Goal: Task Accomplishment & Management: Use online tool/utility

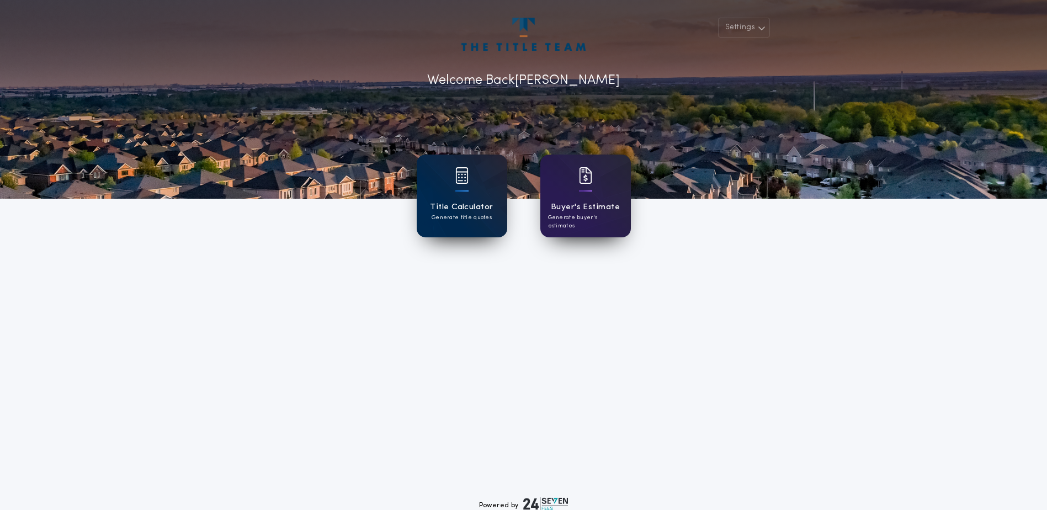
click at [462, 178] on img at bounding box center [461, 175] width 13 height 17
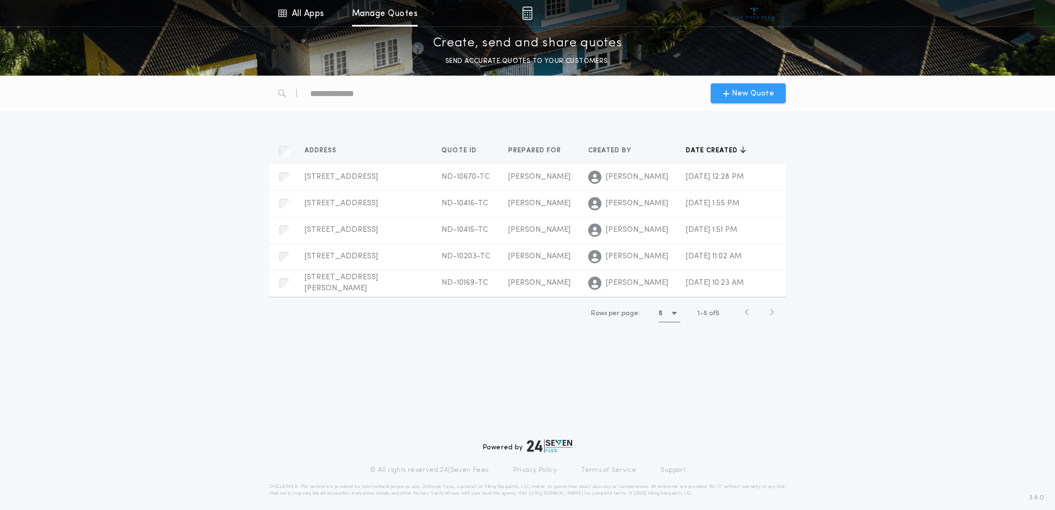
click at [741, 91] on span "New Quote" at bounding box center [753, 94] width 42 height 12
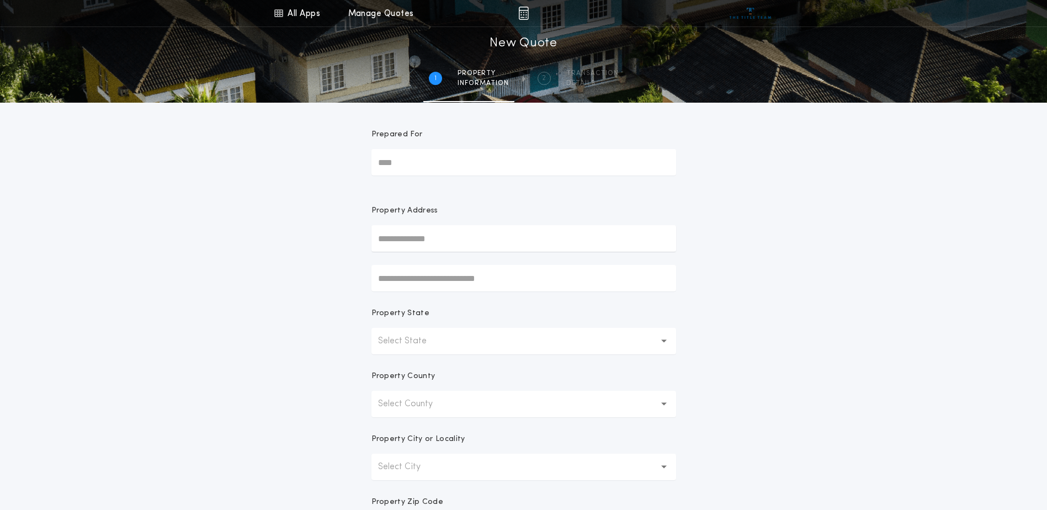
click at [428, 171] on input "Prepared For" at bounding box center [523, 162] width 305 height 26
type input "**********"
click at [439, 340] on p "Select State" at bounding box center [411, 340] width 66 height 13
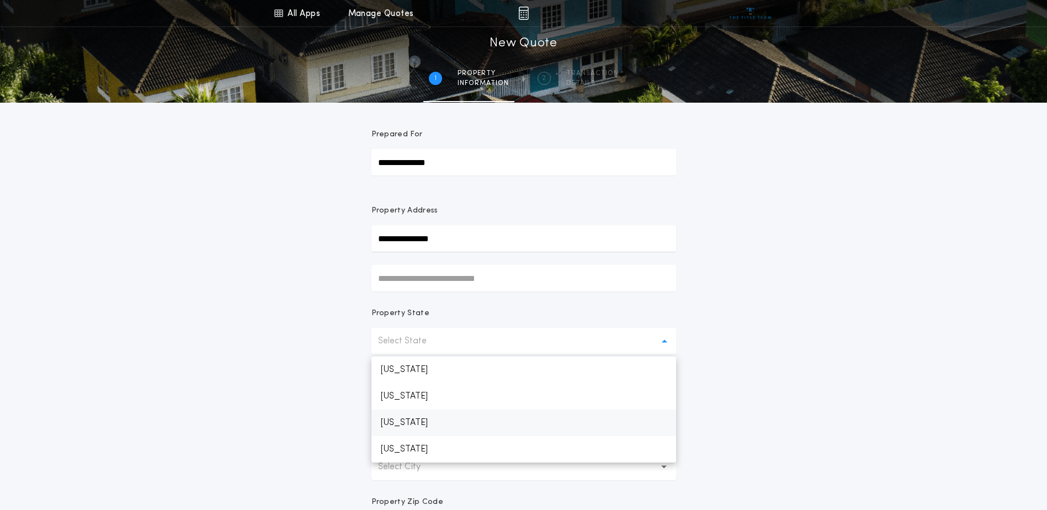
click at [435, 421] on p "[US_STATE]" at bounding box center [523, 422] width 305 height 26
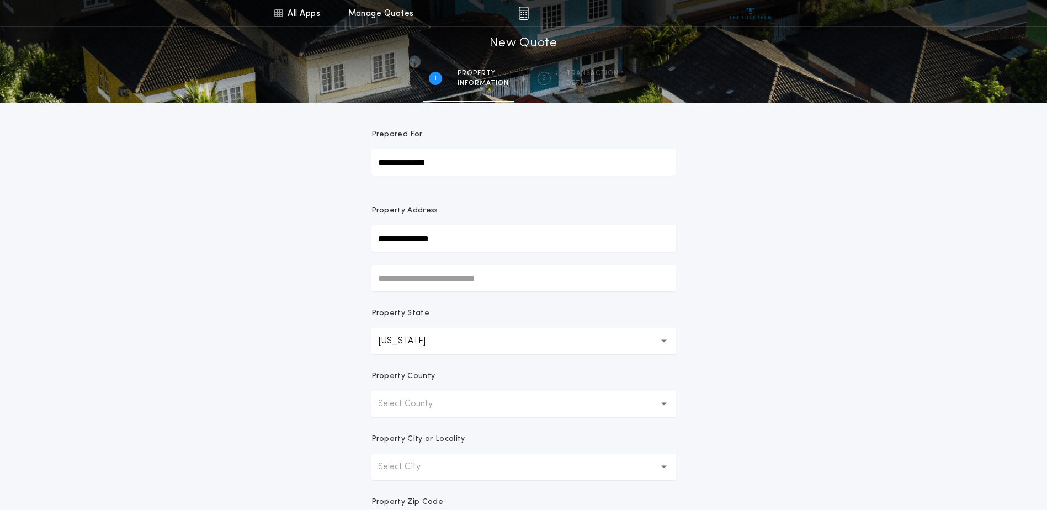
click at [445, 404] on p "Select County" at bounding box center [414, 403] width 72 height 13
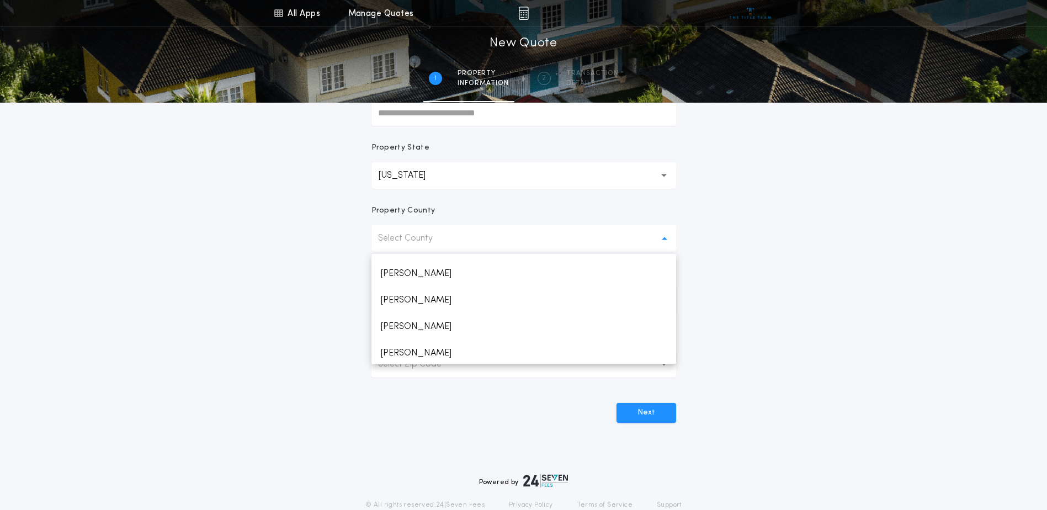
scroll to position [664, 0]
click at [410, 317] on p "[PERSON_NAME]" at bounding box center [523, 318] width 305 height 26
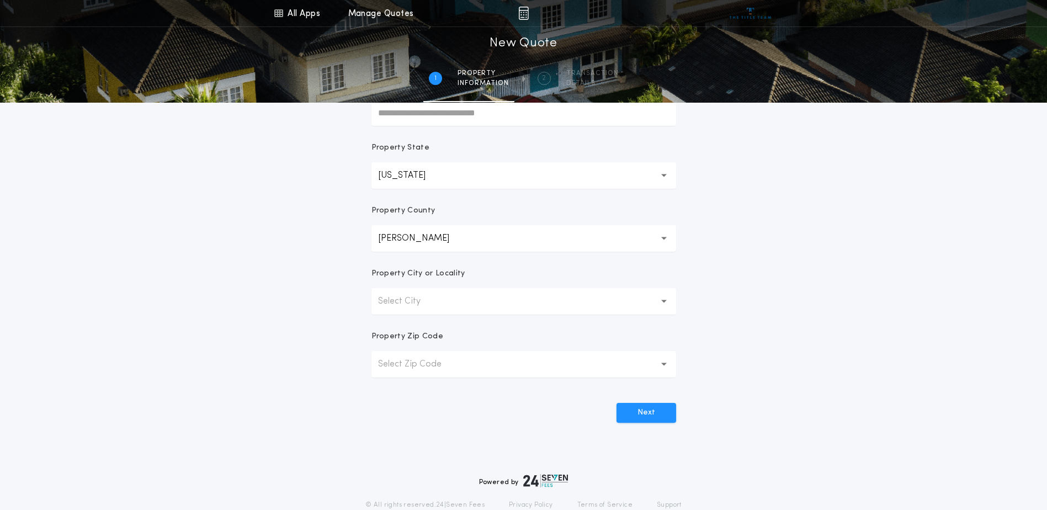
click at [472, 298] on button "Select City" at bounding box center [523, 301] width 305 height 26
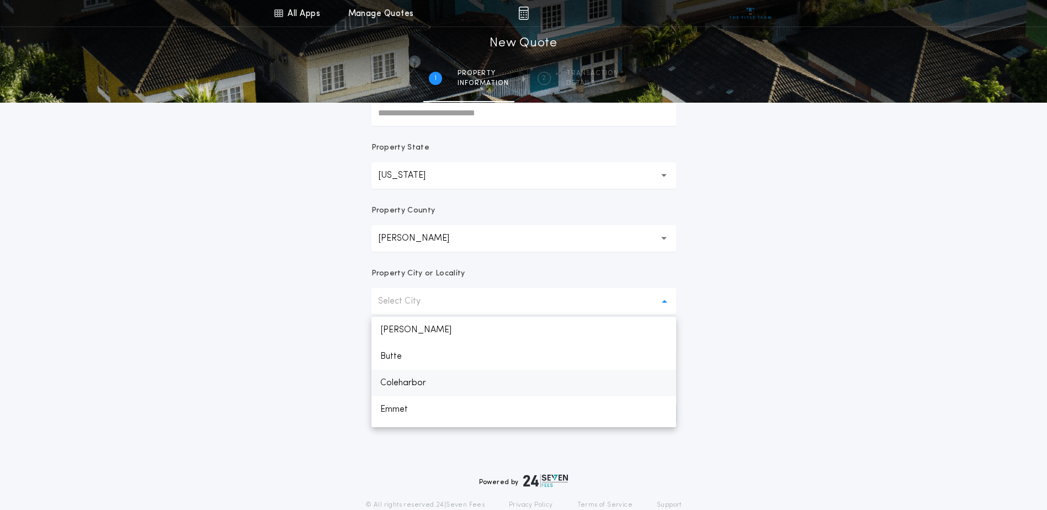
click at [424, 383] on p "Coleharbor" at bounding box center [523, 383] width 305 height 26
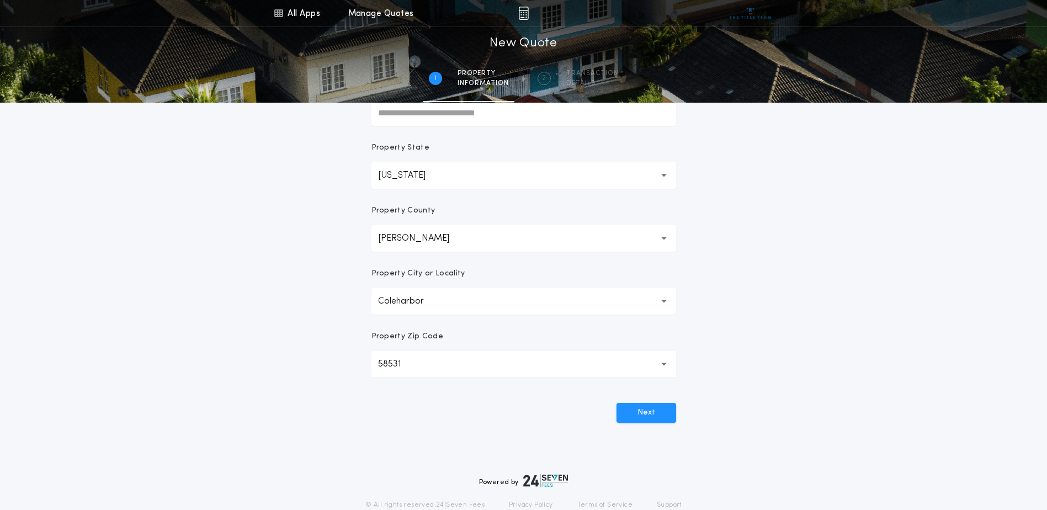
click at [446, 361] on button "58531 *****" at bounding box center [523, 364] width 305 height 26
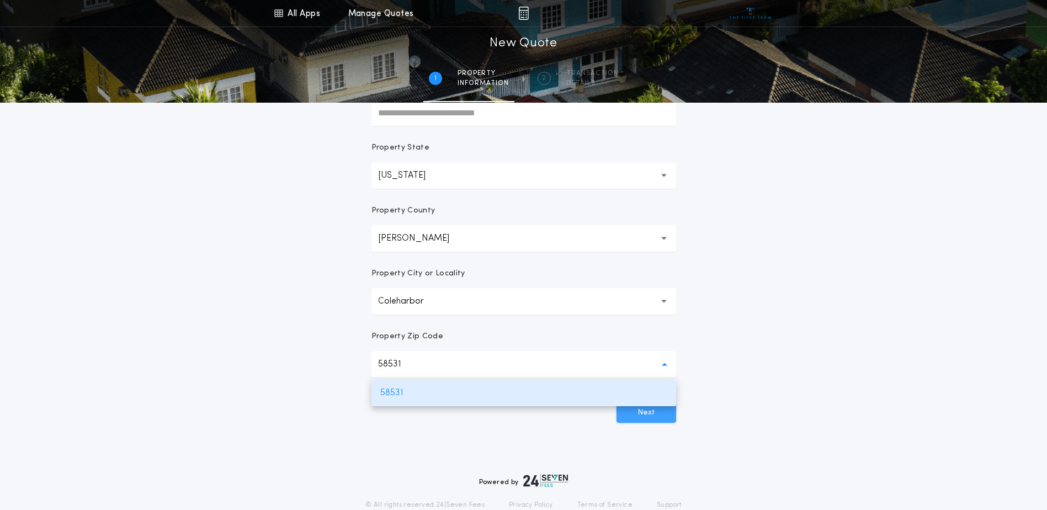
click at [644, 410] on button "Next" at bounding box center [646, 413] width 60 height 20
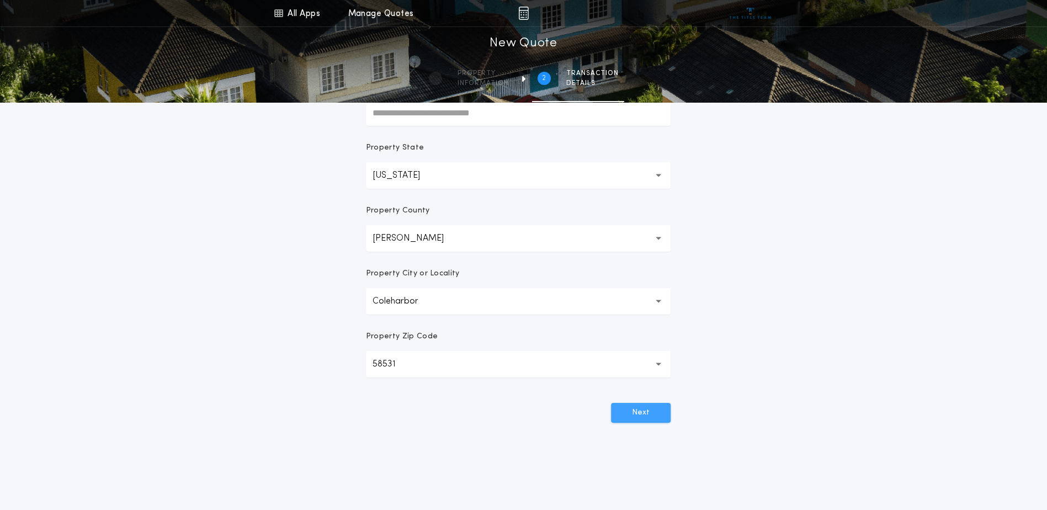
scroll to position [0, 0]
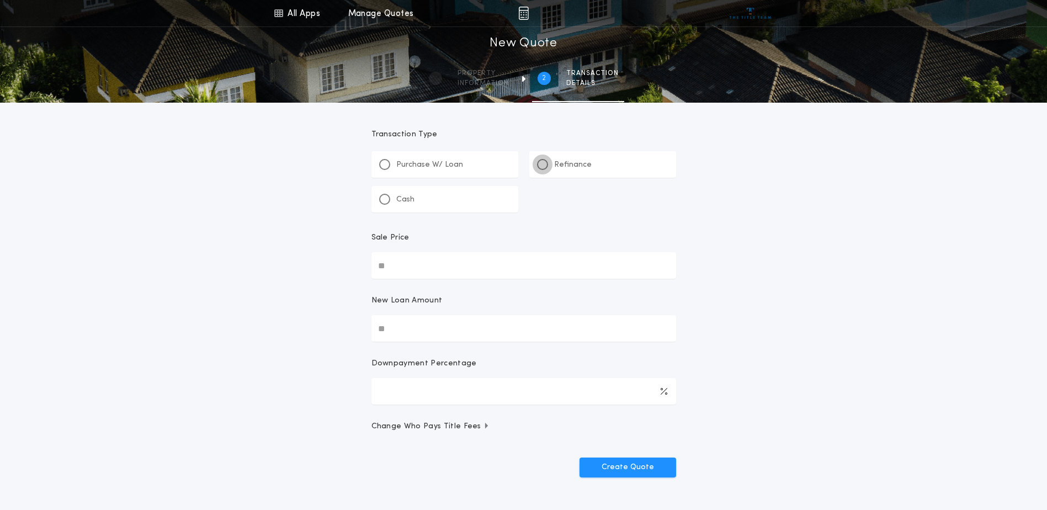
click at [545, 161] on div at bounding box center [542, 164] width 11 height 11
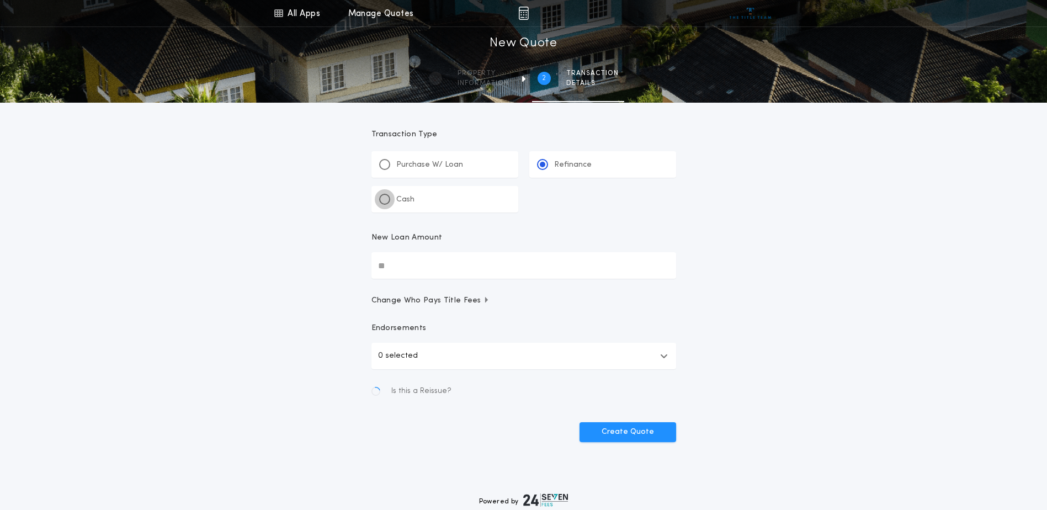
click at [387, 197] on div at bounding box center [385, 199] width 6 height 6
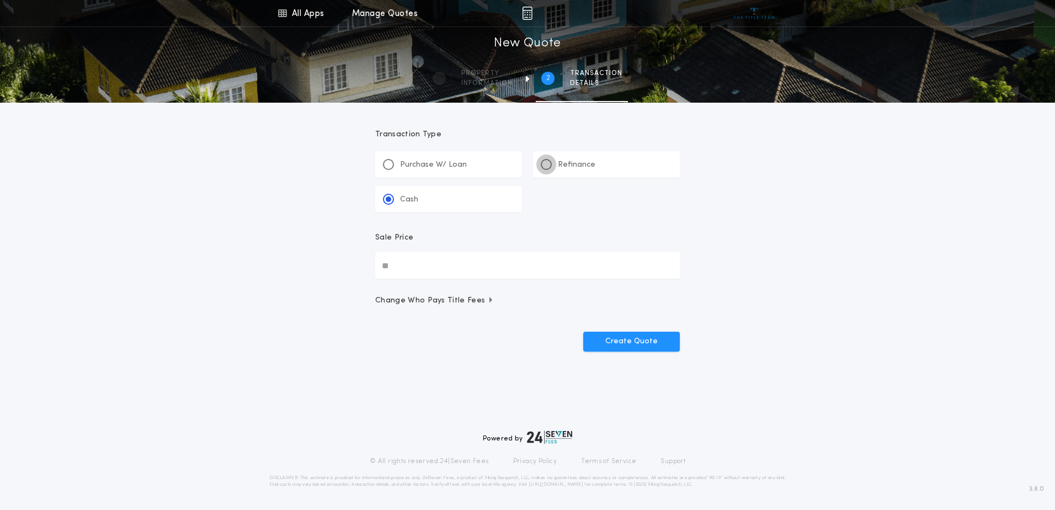
click at [548, 162] on div at bounding box center [546, 165] width 6 height 6
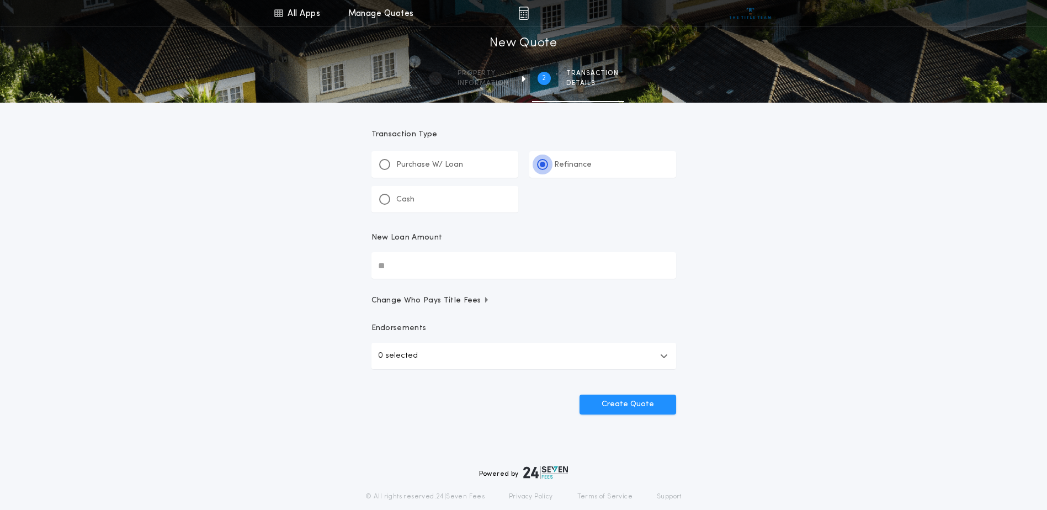
click at [545, 162] on div at bounding box center [542, 164] width 11 height 11
click at [382, 202] on div at bounding box center [384, 199] width 11 height 11
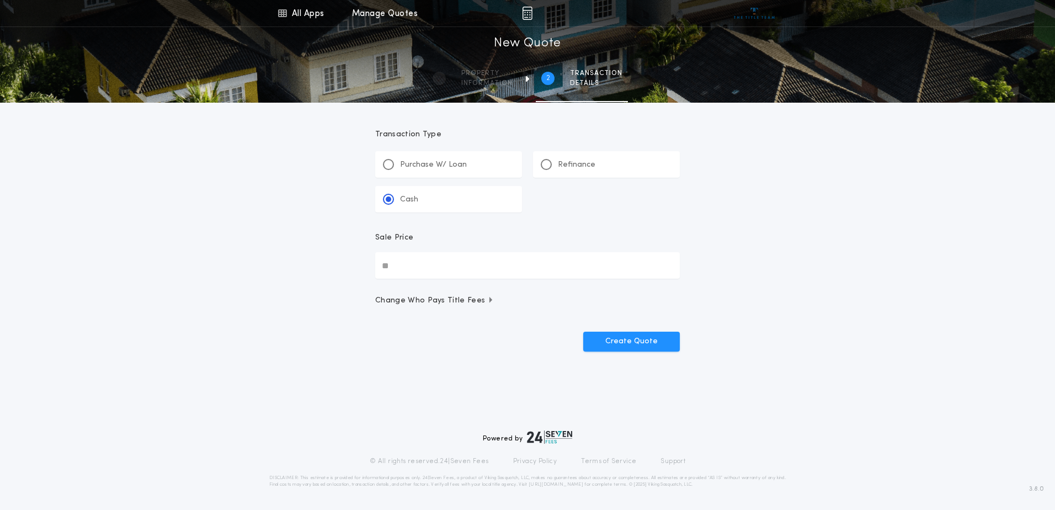
click at [442, 269] on input "Sale Price" at bounding box center [527, 265] width 305 height 26
click at [634, 340] on button "Create Quote" at bounding box center [631, 342] width 97 height 20
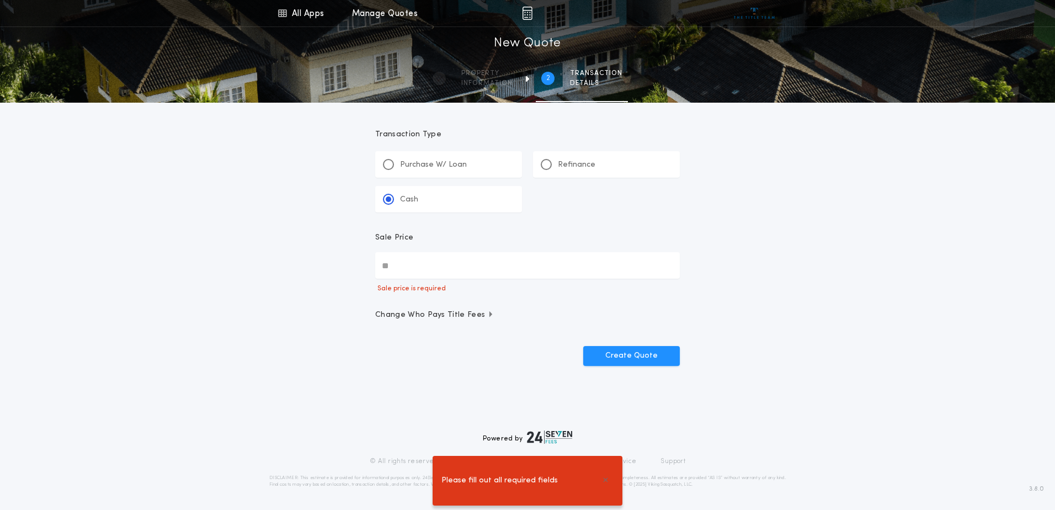
click at [403, 268] on input "Sale Price" at bounding box center [527, 265] width 305 height 26
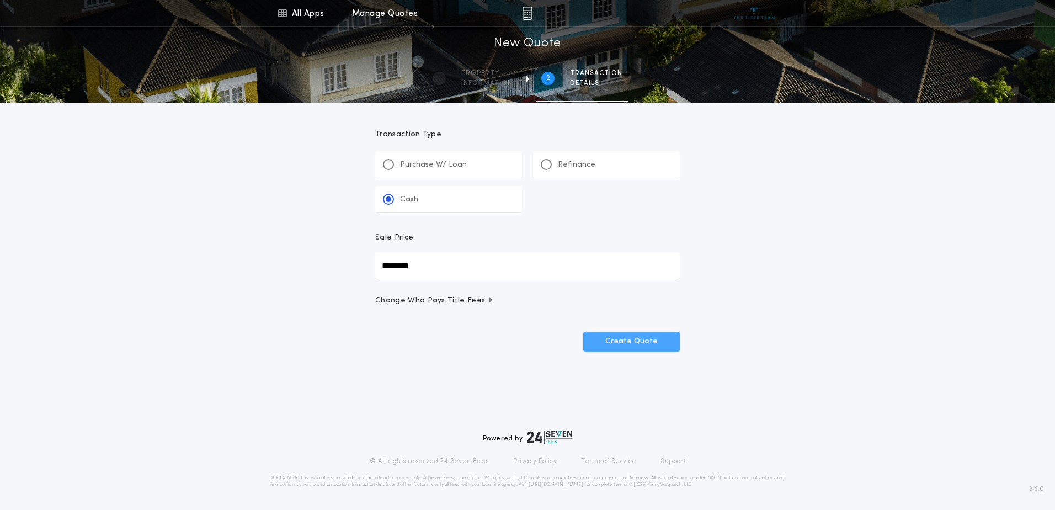
type input "********"
click at [671, 339] on button "Create Quote" at bounding box center [631, 342] width 97 height 20
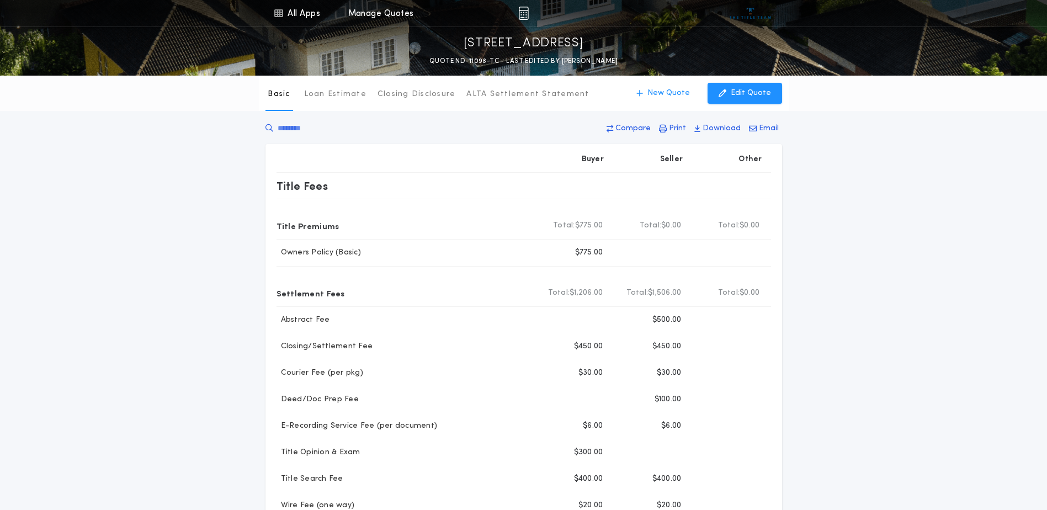
click at [590, 156] on p "Buyer" at bounding box center [592, 159] width 22 height 11
click at [591, 159] on p "Buyer" at bounding box center [592, 159] width 22 height 11
click at [690, 161] on div "Seller" at bounding box center [651, 159] width 79 height 26
click at [676, 163] on p "Seller" at bounding box center [671, 159] width 23 height 11
click at [762, 159] on div "Other" at bounding box center [730, 159] width 79 height 26
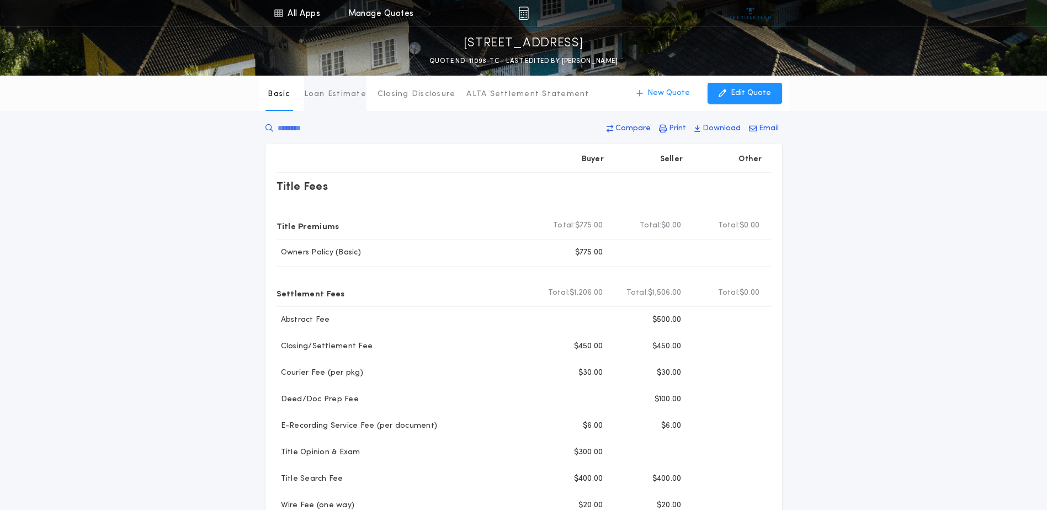
click at [307, 104] on button "Loan Estimate" at bounding box center [335, 93] width 62 height 35
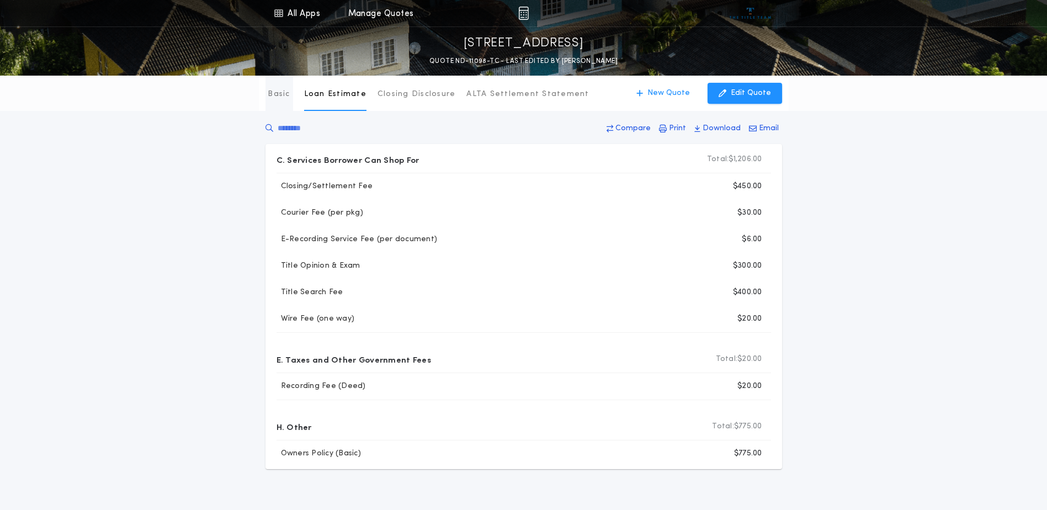
click at [281, 96] on p "Basic" at bounding box center [279, 94] width 22 height 11
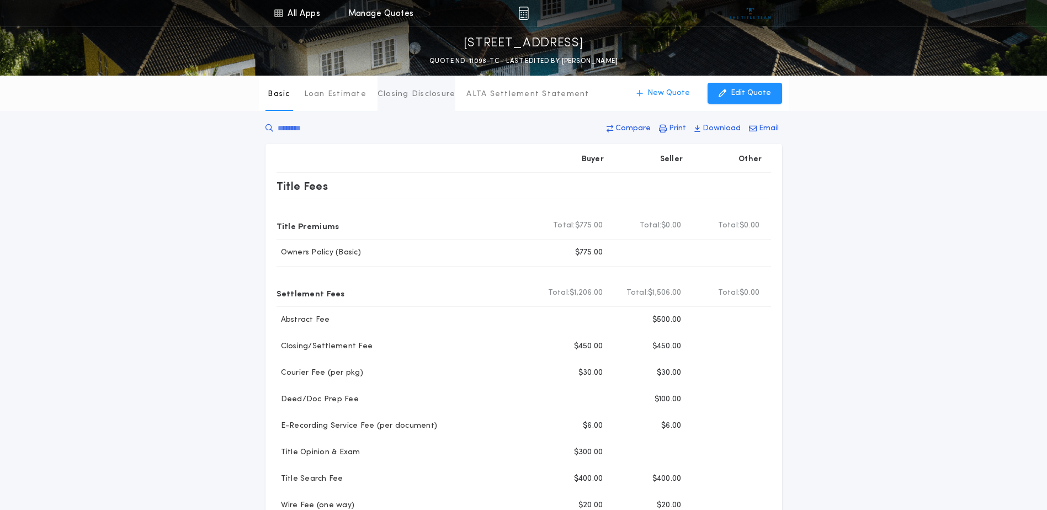
click at [405, 96] on p "Closing Disclosure" at bounding box center [416, 94] width 78 height 11
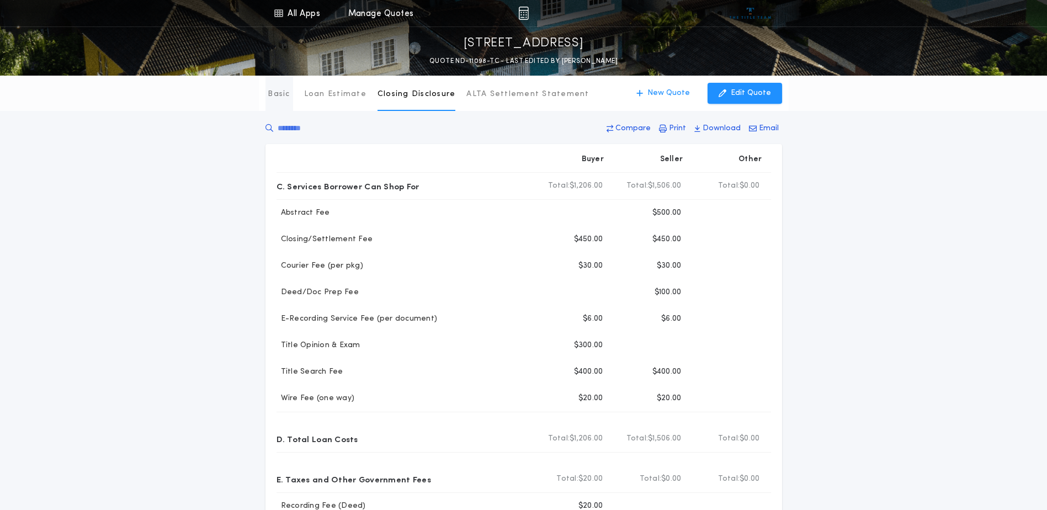
click at [282, 92] on p "Basic" at bounding box center [279, 94] width 22 height 11
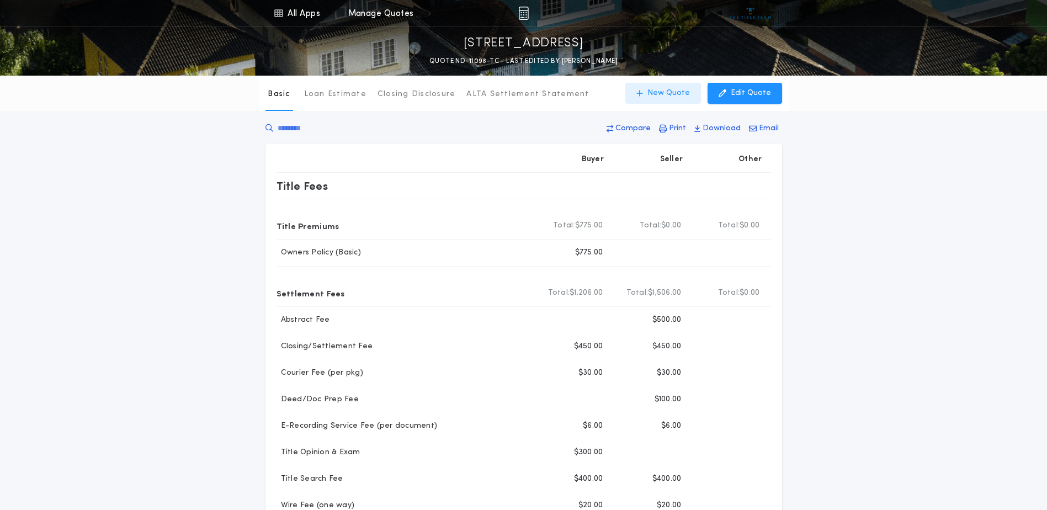
click at [672, 88] on p "New Quote" at bounding box center [668, 93] width 42 height 11
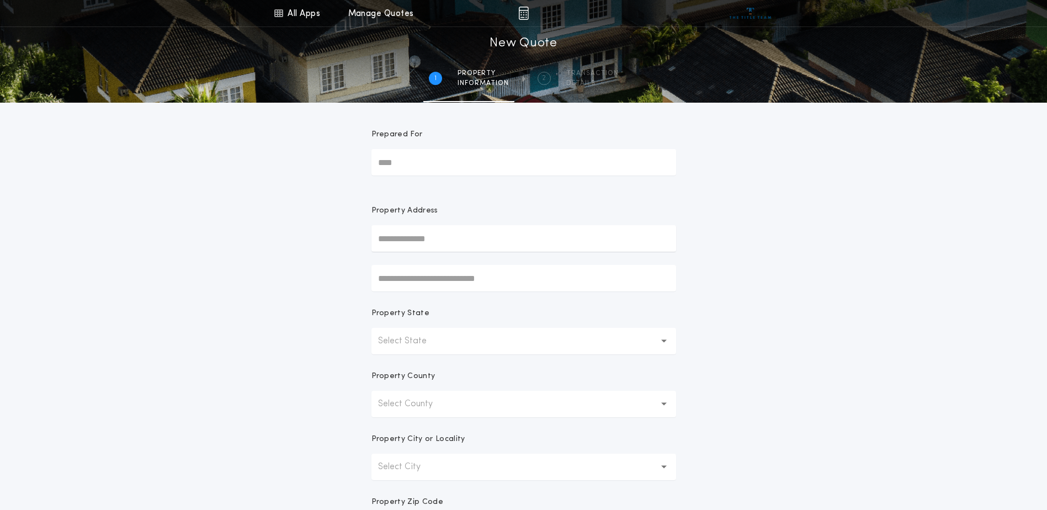
click at [477, 164] on input "Prepared For" at bounding box center [523, 162] width 305 height 26
type input "**********"
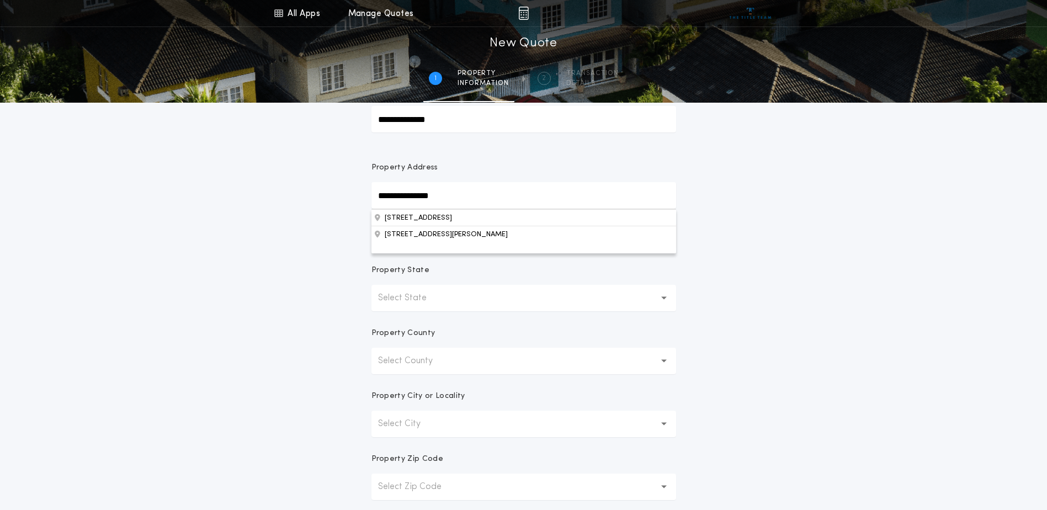
scroll to position [110, 0]
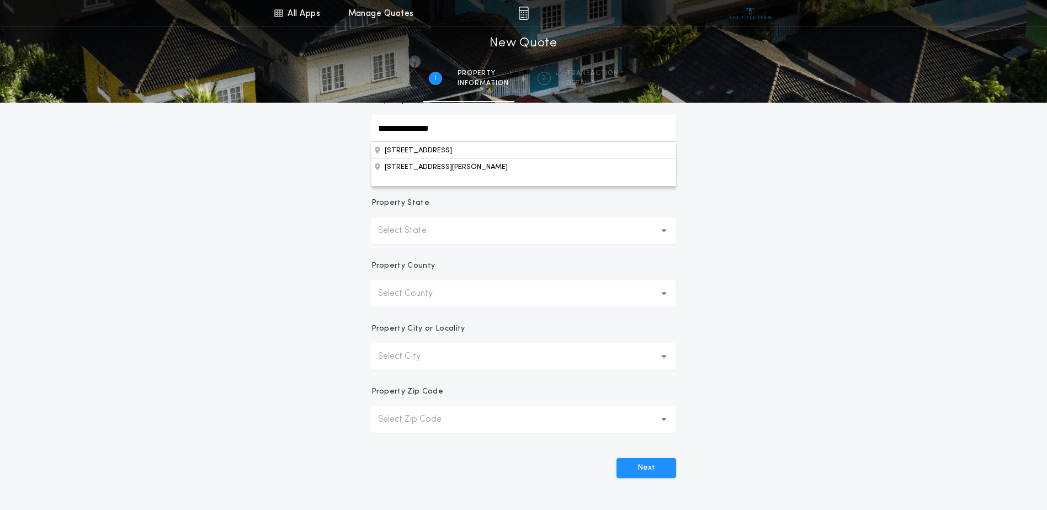
click at [447, 229] on button "Select State" at bounding box center [523, 230] width 305 height 26
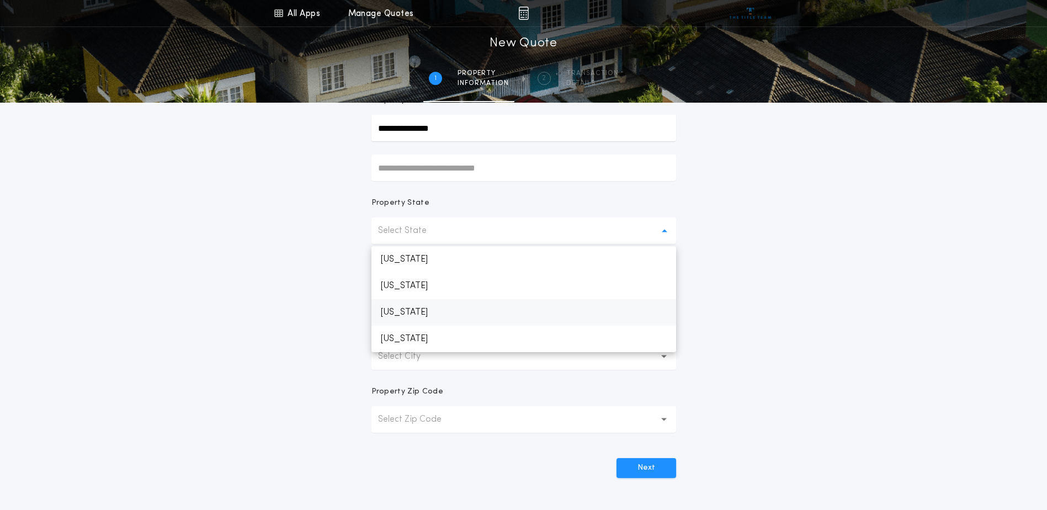
click at [420, 308] on p "[US_STATE]" at bounding box center [523, 312] width 305 height 26
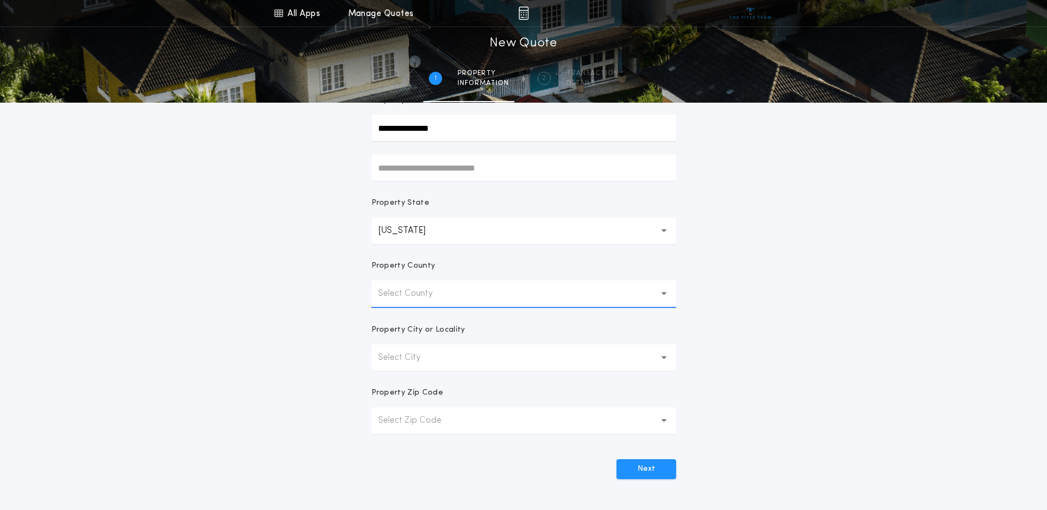
click at [441, 296] on p "Select County" at bounding box center [414, 293] width 72 height 13
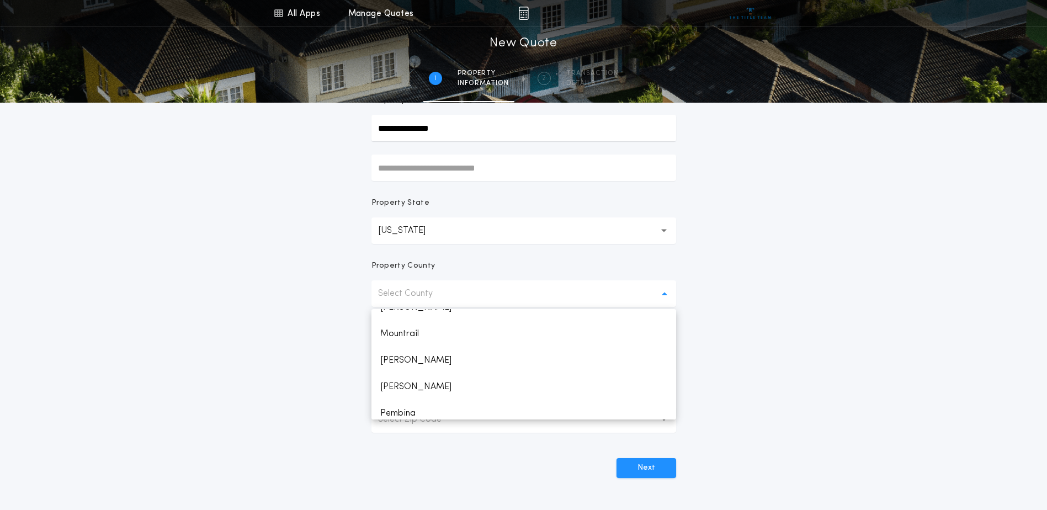
scroll to position [772, 0]
click at [402, 317] on p "[PERSON_NAME]" at bounding box center [523, 320] width 305 height 26
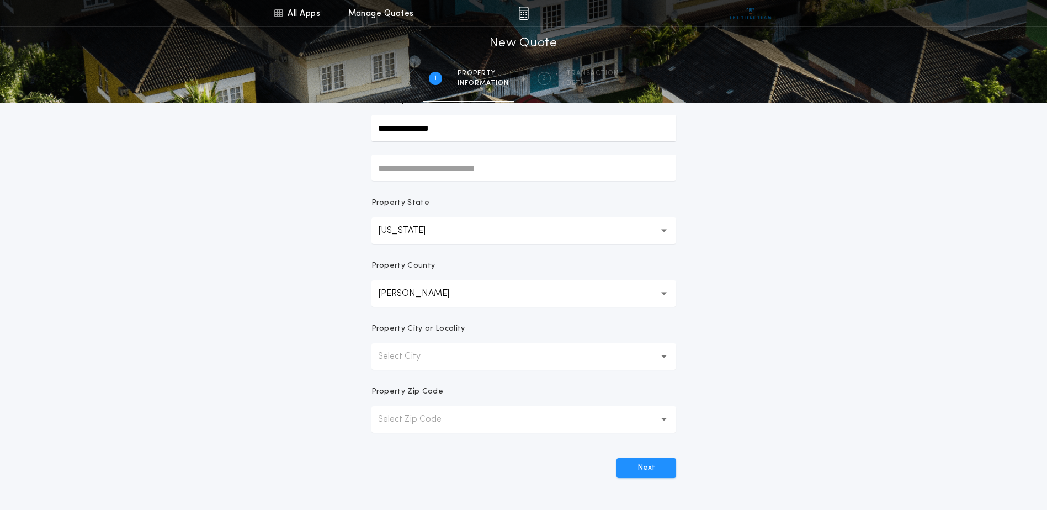
click at [447, 361] on button "Select City" at bounding box center [523, 356] width 305 height 26
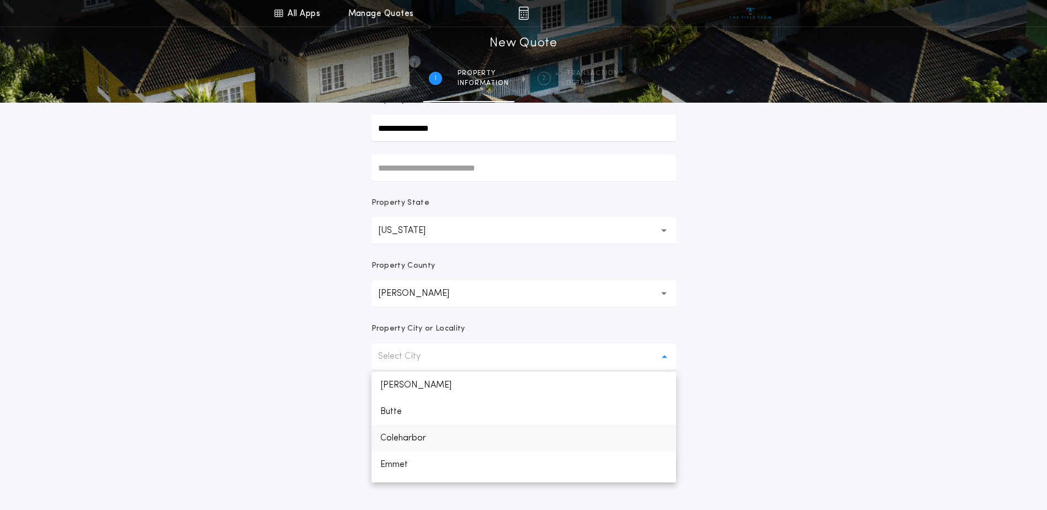
click at [422, 434] on p "Coleharbor" at bounding box center [523, 438] width 305 height 26
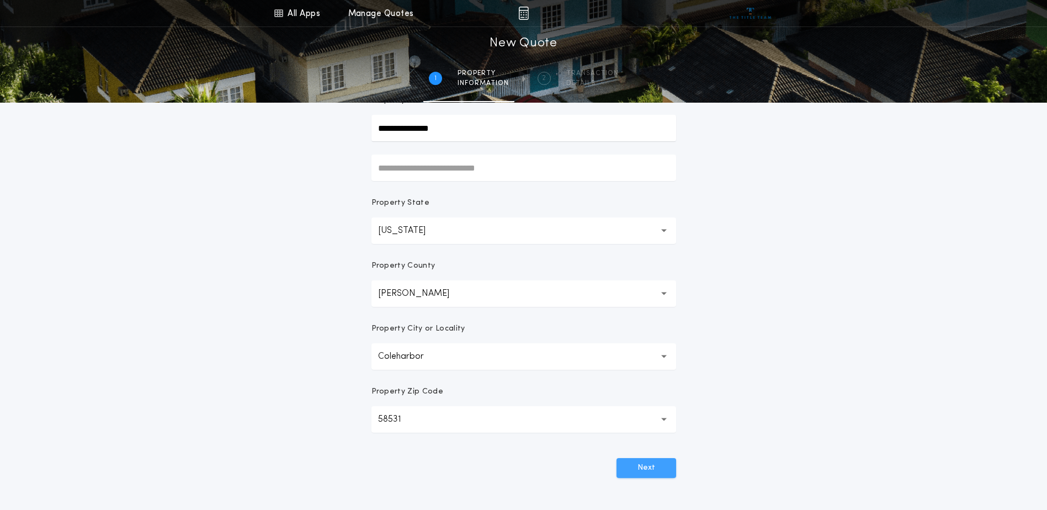
click at [638, 465] on button "Next" at bounding box center [646, 468] width 60 height 20
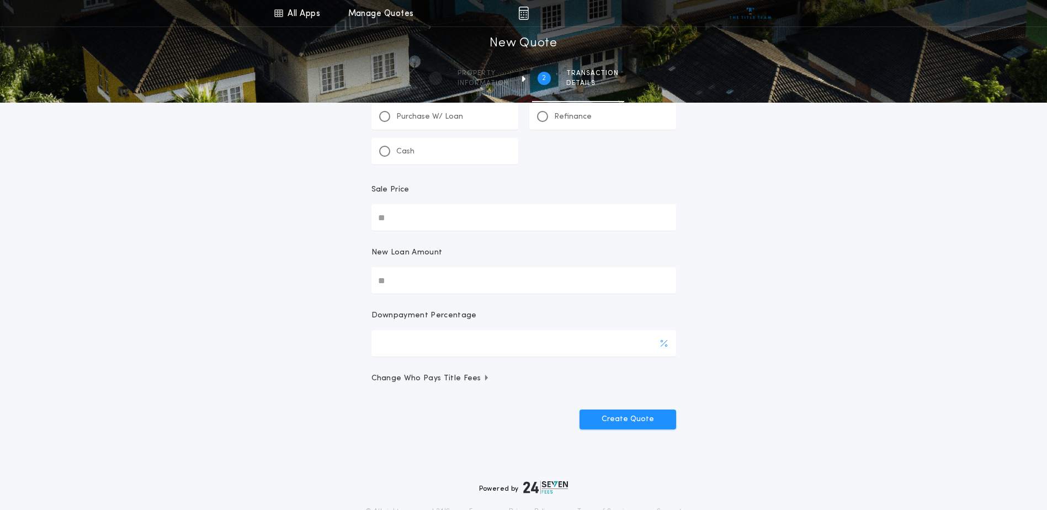
scroll to position [0, 0]
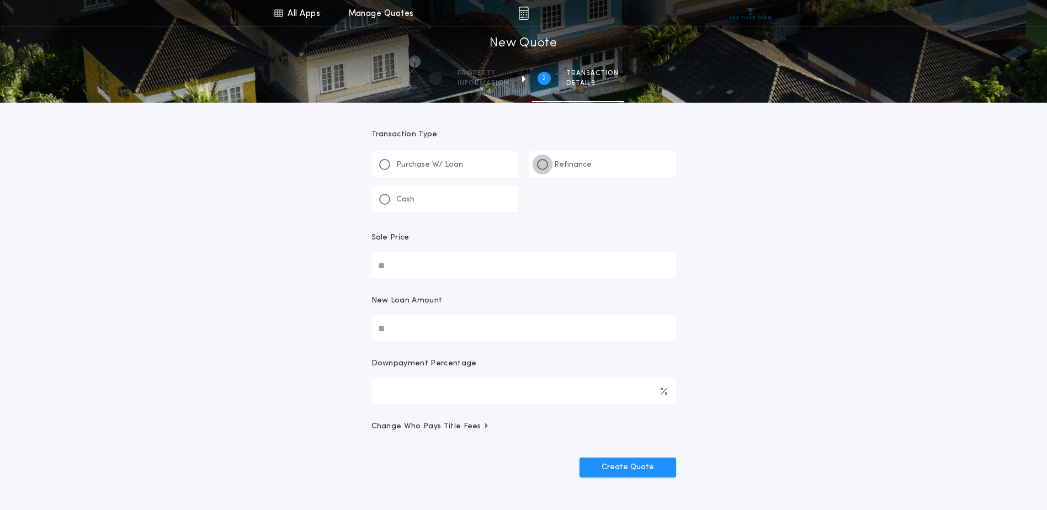
click at [541, 166] on div at bounding box center [543, 165] width 6 height 6
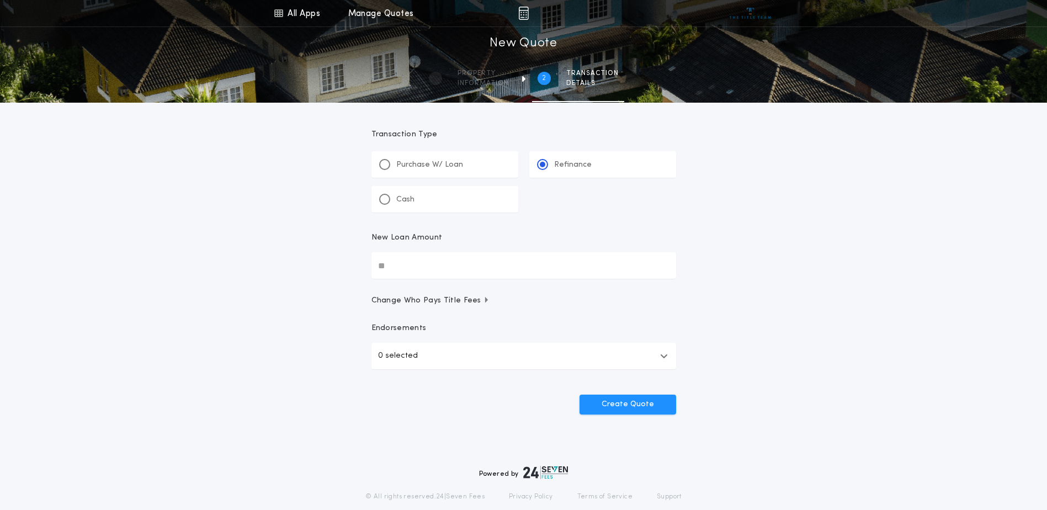
click at [485, 268] on input "New Loan Amount" at bounding box center [523, 265] width 305 height 26
type input "********"
click at [477, 302] on span "Change Who Pays Title Fees" at bounding box center [430, 300] width 119 height 11
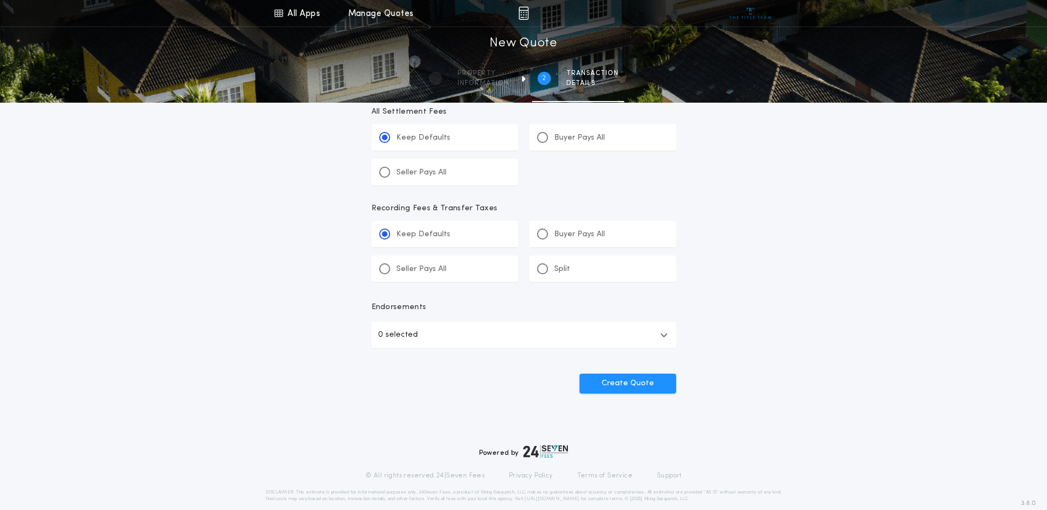
scroll to position [420, 0]
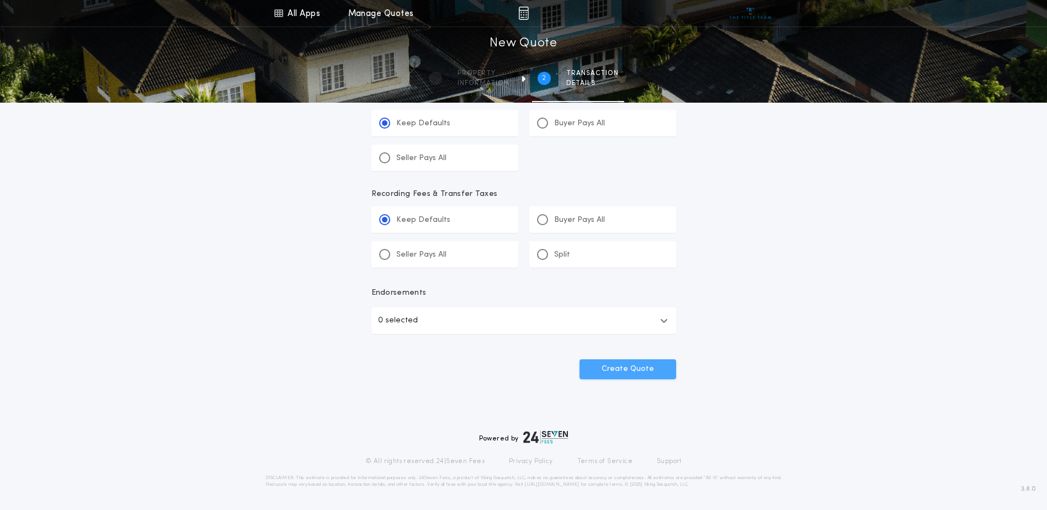
click at [634, 368] on button "Create Quote" at bounding box center [627, 369] width 97 height 20
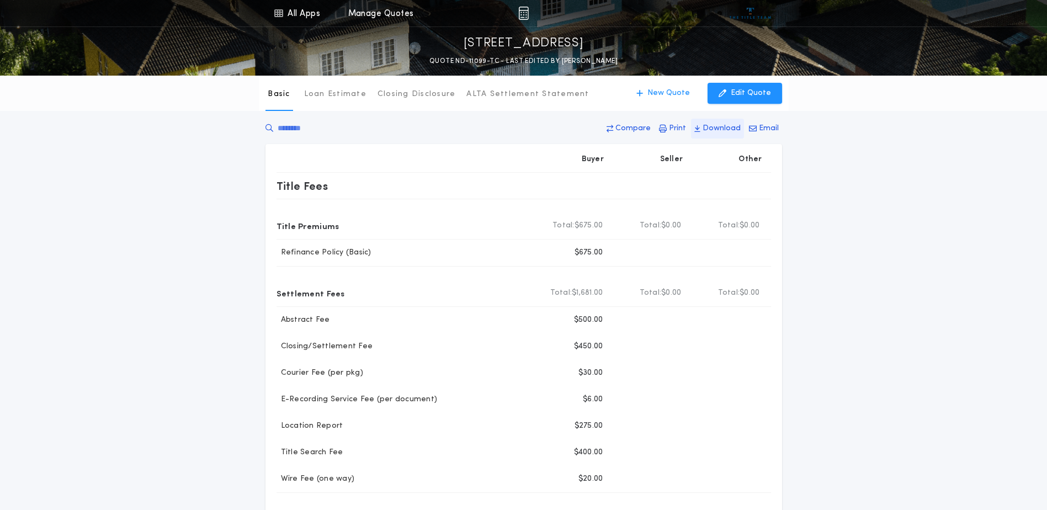
click at [724, 125] on p "Download" at bounding box center [721, 128] width 38 height 11
click at [641, 127] on p "Compare" at bounding box center [632, 128] width 35 height 11
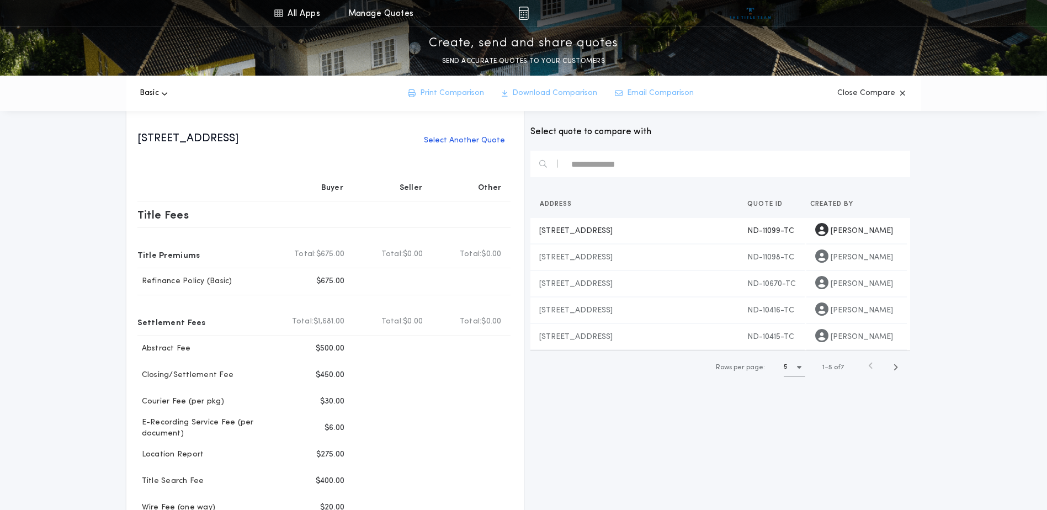
click at [598, 231] on span "[STREET_ADDRESS]" at bounding box center [575, 231] width 73 height 12
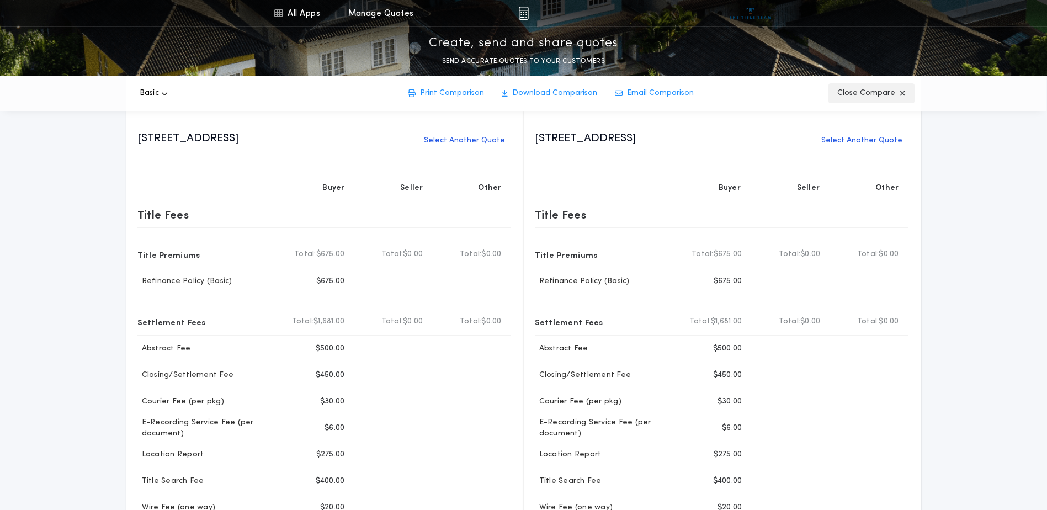
click at [905, 88] on button "Close Compare" at bounding box center [871, 93] width 86 height 20
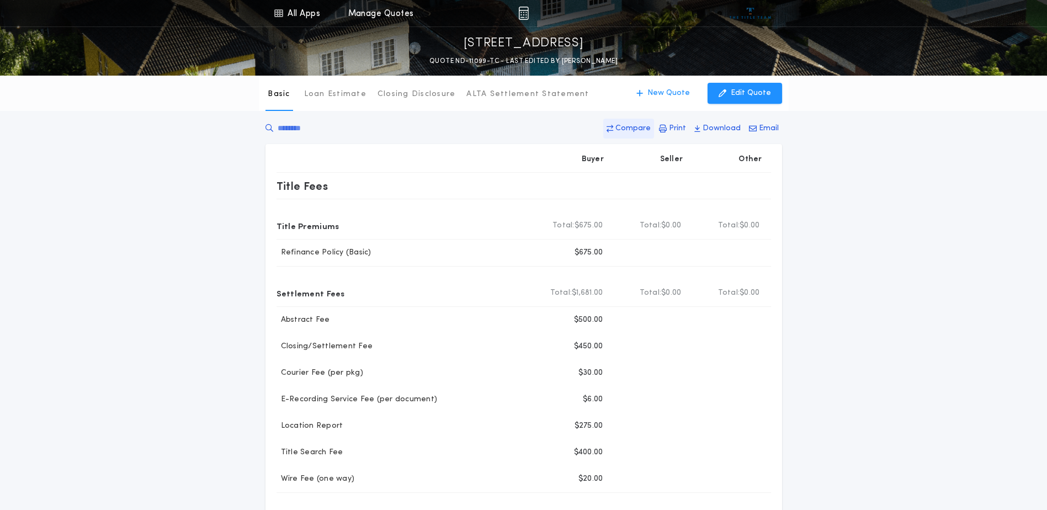
click at [640, 125] on p "Compare" at bounding box center [632, 128] width 35 height 11
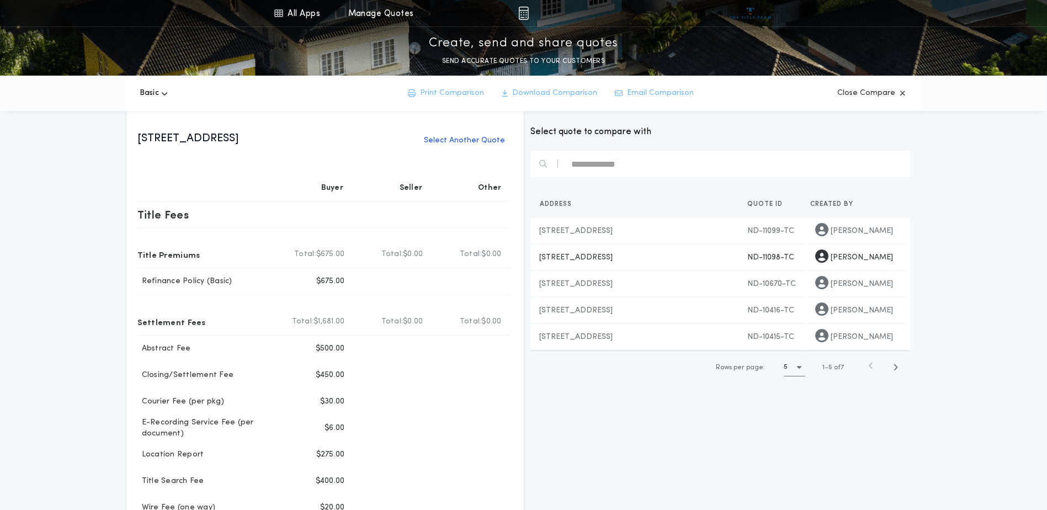
click at [589, 255] on span "[STREET_ADDRESS]" at bounding box center [575, 258] width 73 height 12
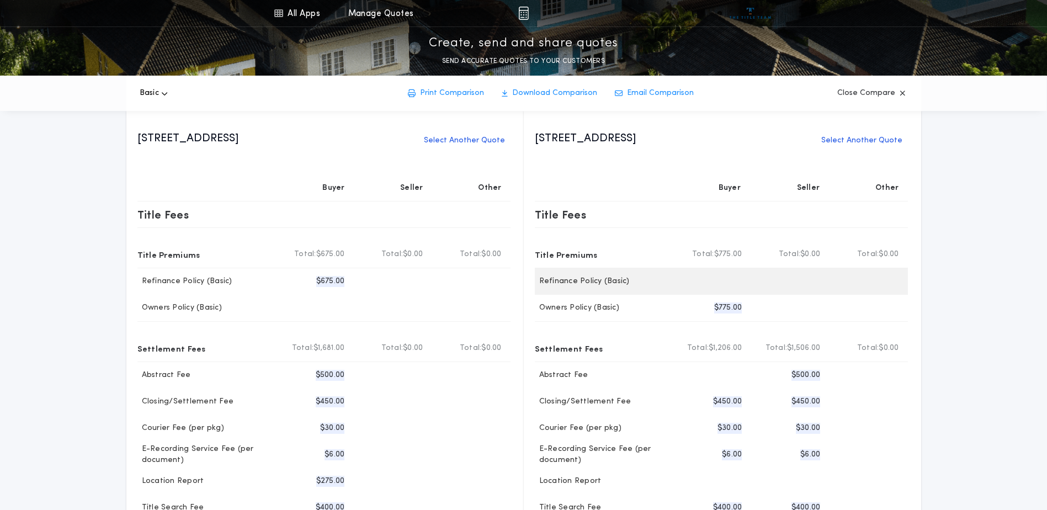
scroll to position [1, 0]
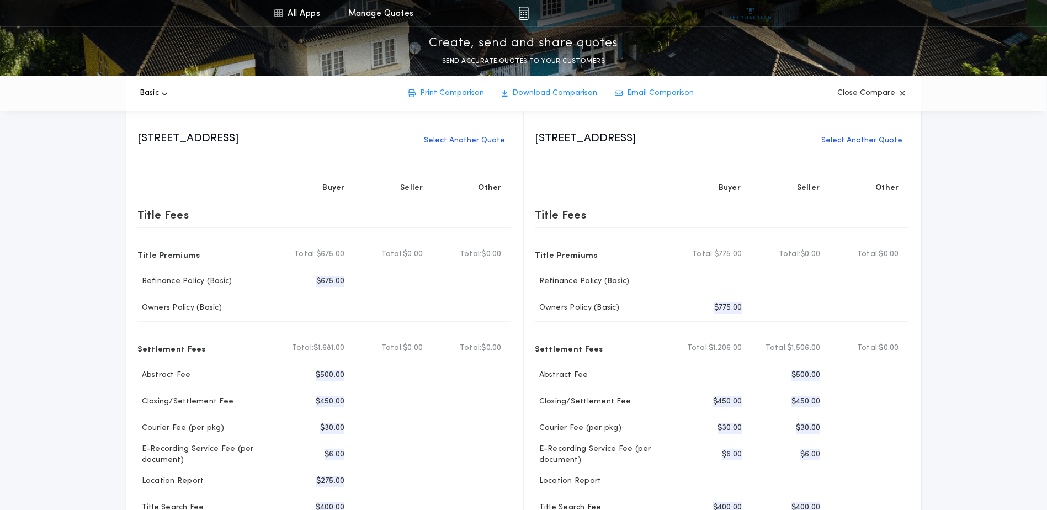
click at [681, 175] on div "Buyer" at bounding box center [709, 188] width 79 height 26
click at [431, 90] on p "Print Comparison" at bounding box center [452, 93] width 64 height 11
click at [900, 92] on icon "button" at bounding box center [902, 93] width 6 height 8
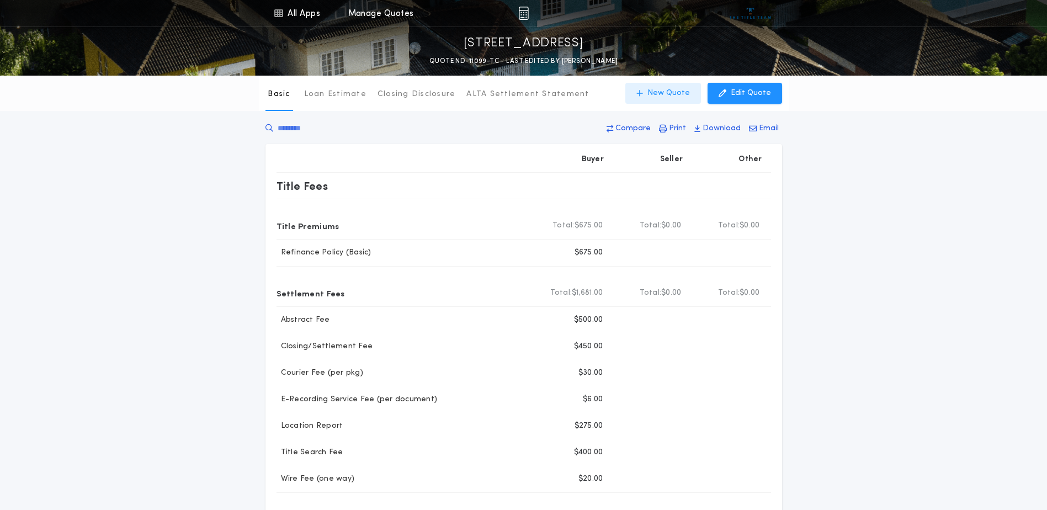
click at [675, 92] on p "New Quote" at bounding box center [668, 93] width 42 height 11
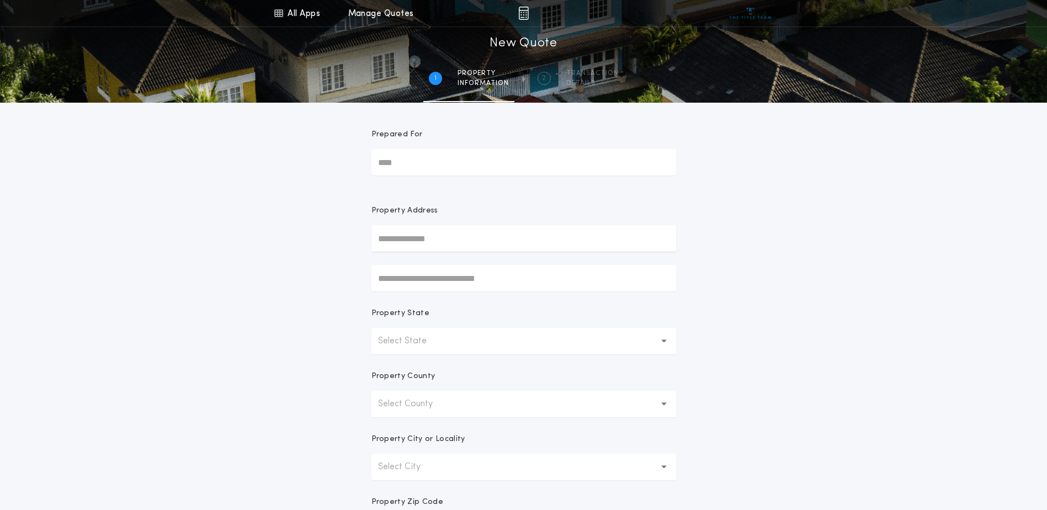
click at [636, 160] on input "Prepared For" at bounding box center [523, 162] width 305 height 26
type input "**********"
click at [451, 338] on button "Select State" at bounding box center [523, 341] width 305 height 26
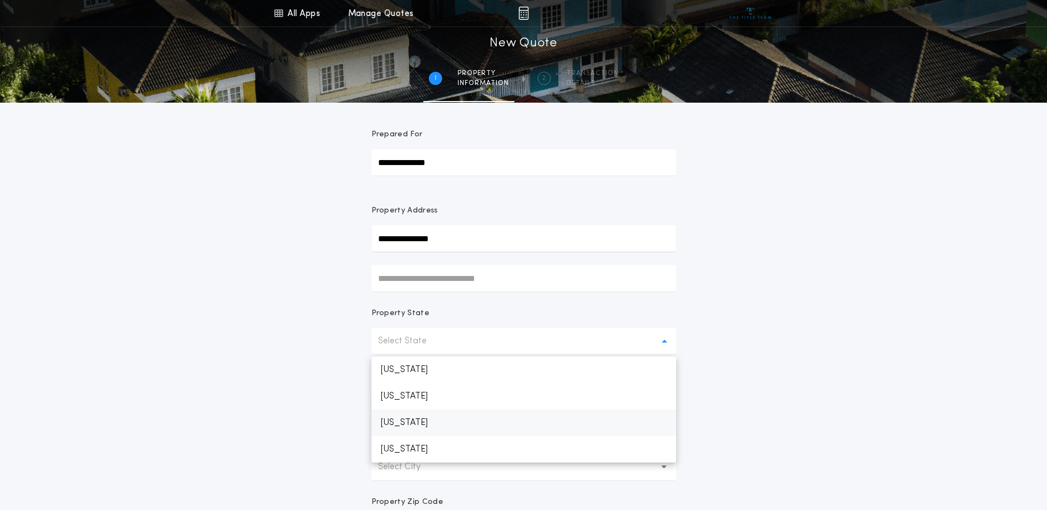
click at [431, 422] on p "[US_STATE]" at bounding box center [523, 422] width 305 height 26
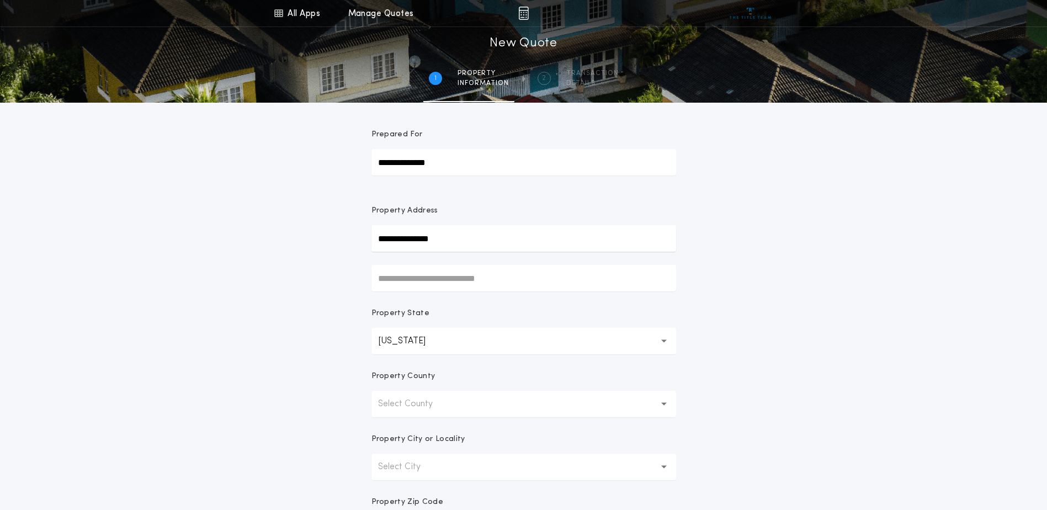
click at [444, 405] on p "Select County" at bounding box center [414, 403] width 72 height 13
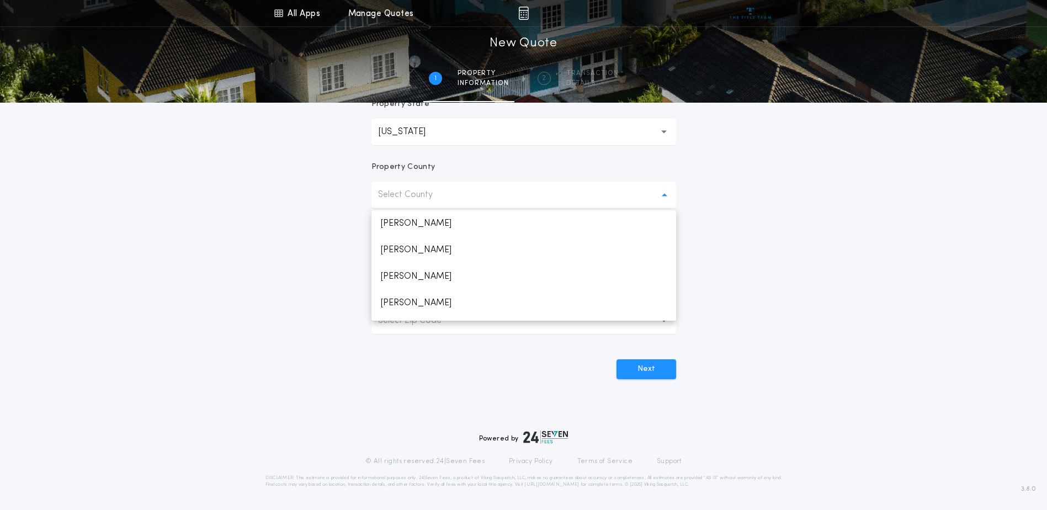
scroll to position [717, 0]
click at [410, 220] on p "[PERSON_NAME]" at bounding box center [523, 221] width 305 height 26
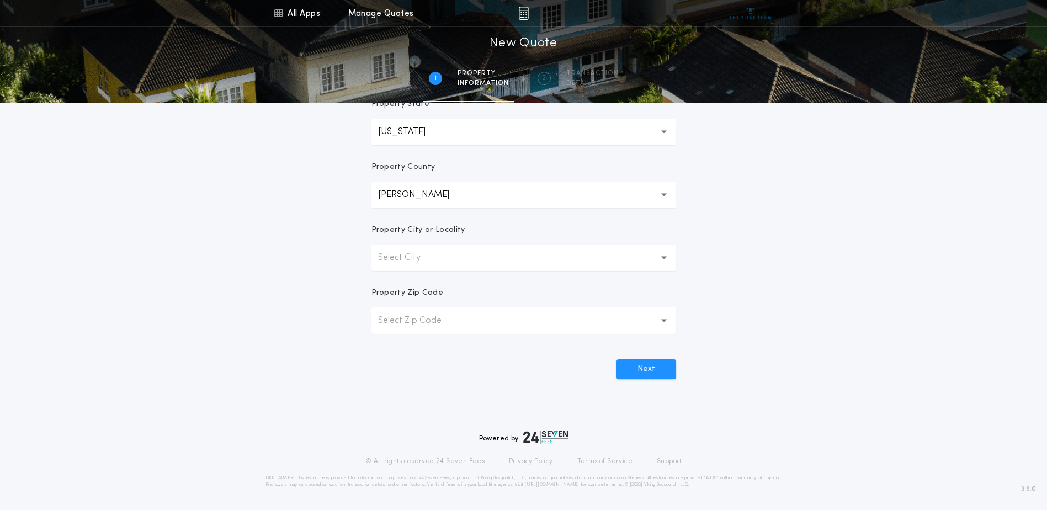
click at [498, 258] on button "Select City" at bounding box center [523, 257] width 305 height 26
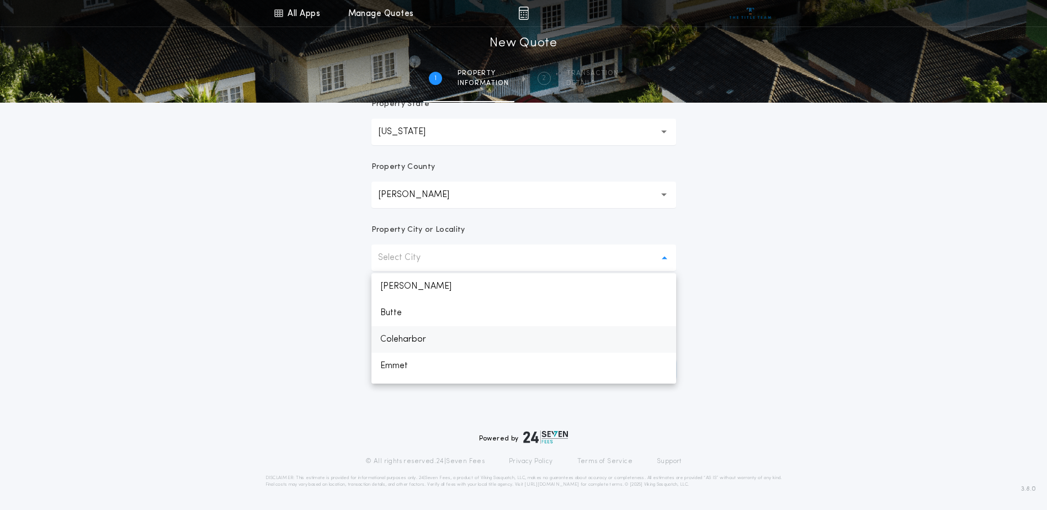
click at [439, 339] on p "Coleharbor" at bounding box center [523, 339] width 305 height 26
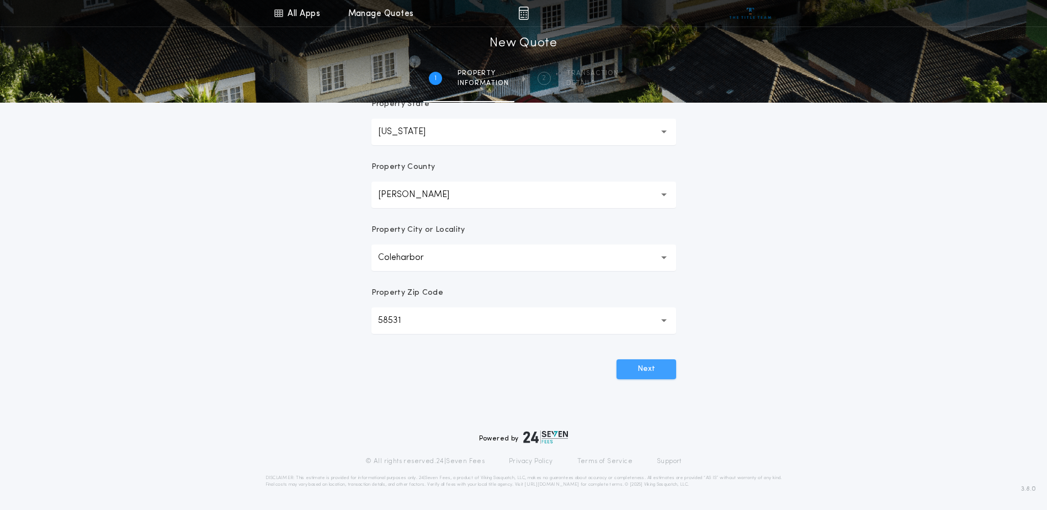
click at [649, 371] on button "Next" at bounding box center [646, 369] width 60 height 20
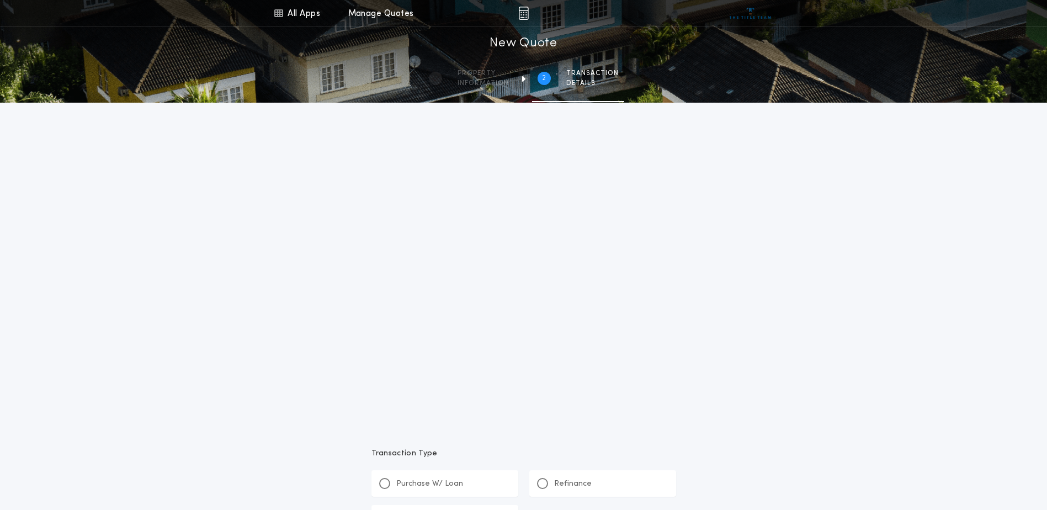
scroll to position [0, 0]
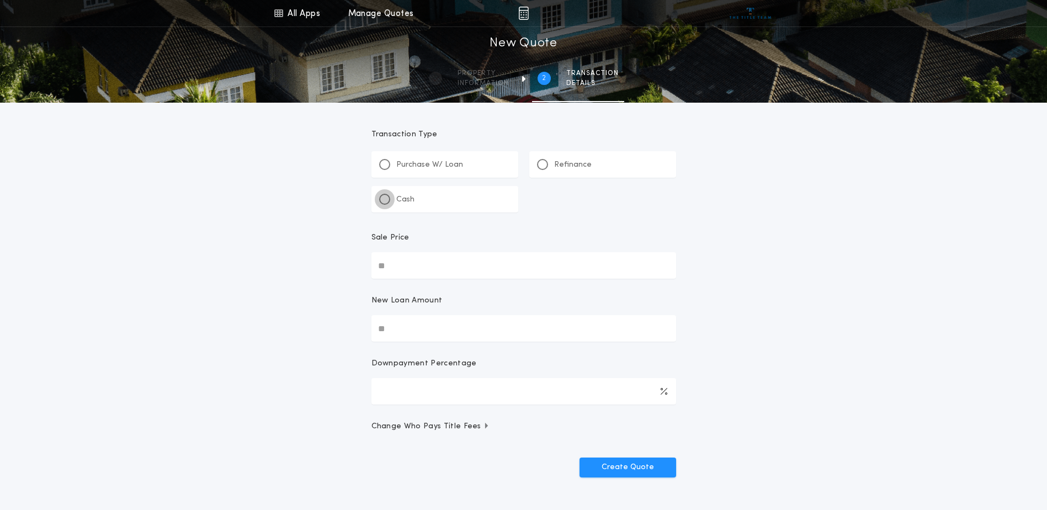
click at [388, 199] on div at bounding box center [384, 199] width 11 height 11
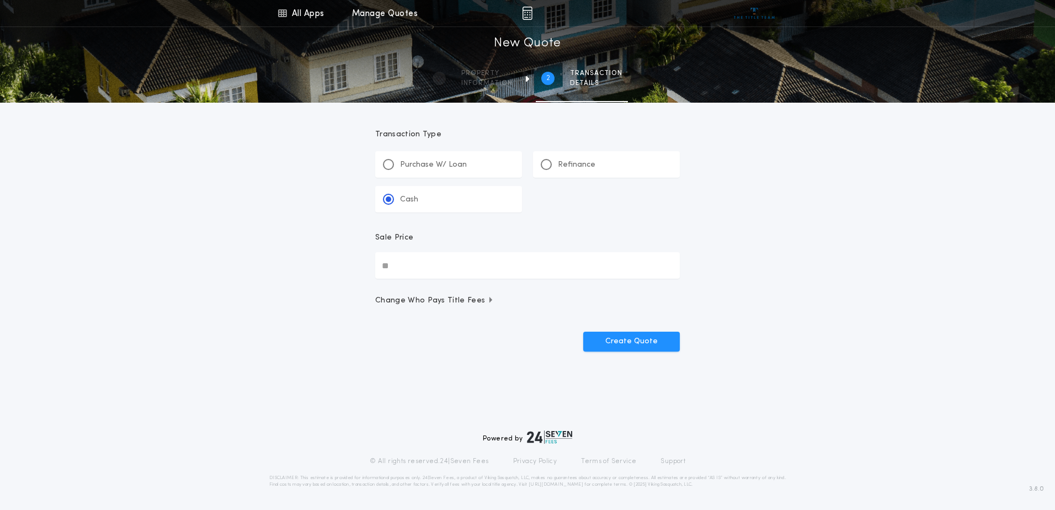
click at [488, 274] on input "Sale Price" at bounding box center [527, 265] width 305 height 26
type input "********"
click at [634, 347] on button "Create Quote" at bounding box center [631, 342] width 97 height 20
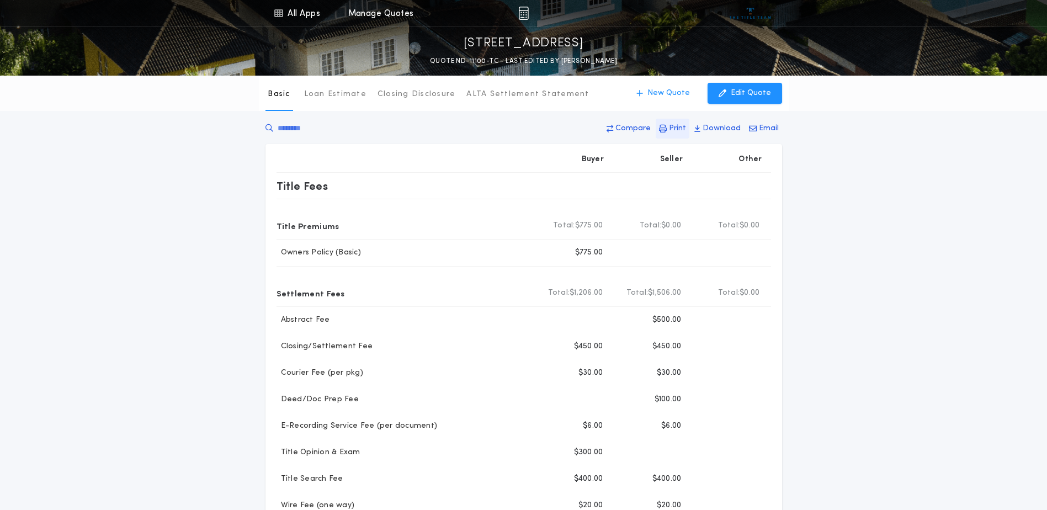
click at [681, 127] on p "Print" at bounding box center [677, 128] width 17 height 11
click at [660, 93] on p "New Quote" at bounding box center [668, 93] width 42 height 11
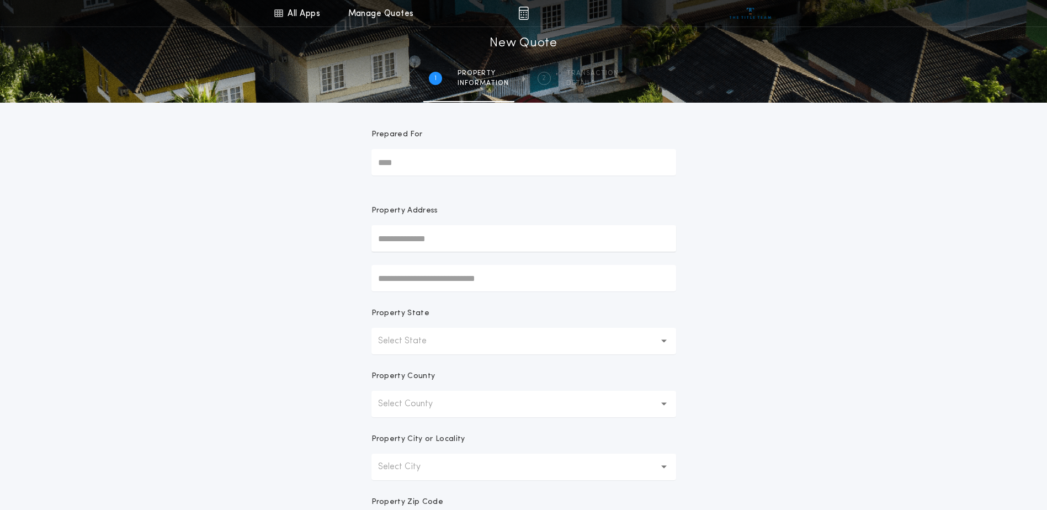
click at [535, 168] on input "Prepared For" at bounding box center [523, 162] width 305 height 26
click at [552, 169] on input "Prepared For" at bounding box center [523, 162] width 305 height 26
